Goal: Task Accomplishment & Management: Manage account settings

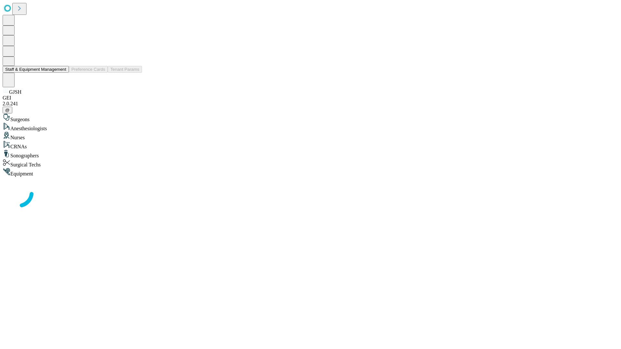
click at [62, 73] on button "Staff & Equipment Management" at bounding box center [36, 69] width 66 height 7
